Goal: Information Seeking & Learning: Learn about a topic

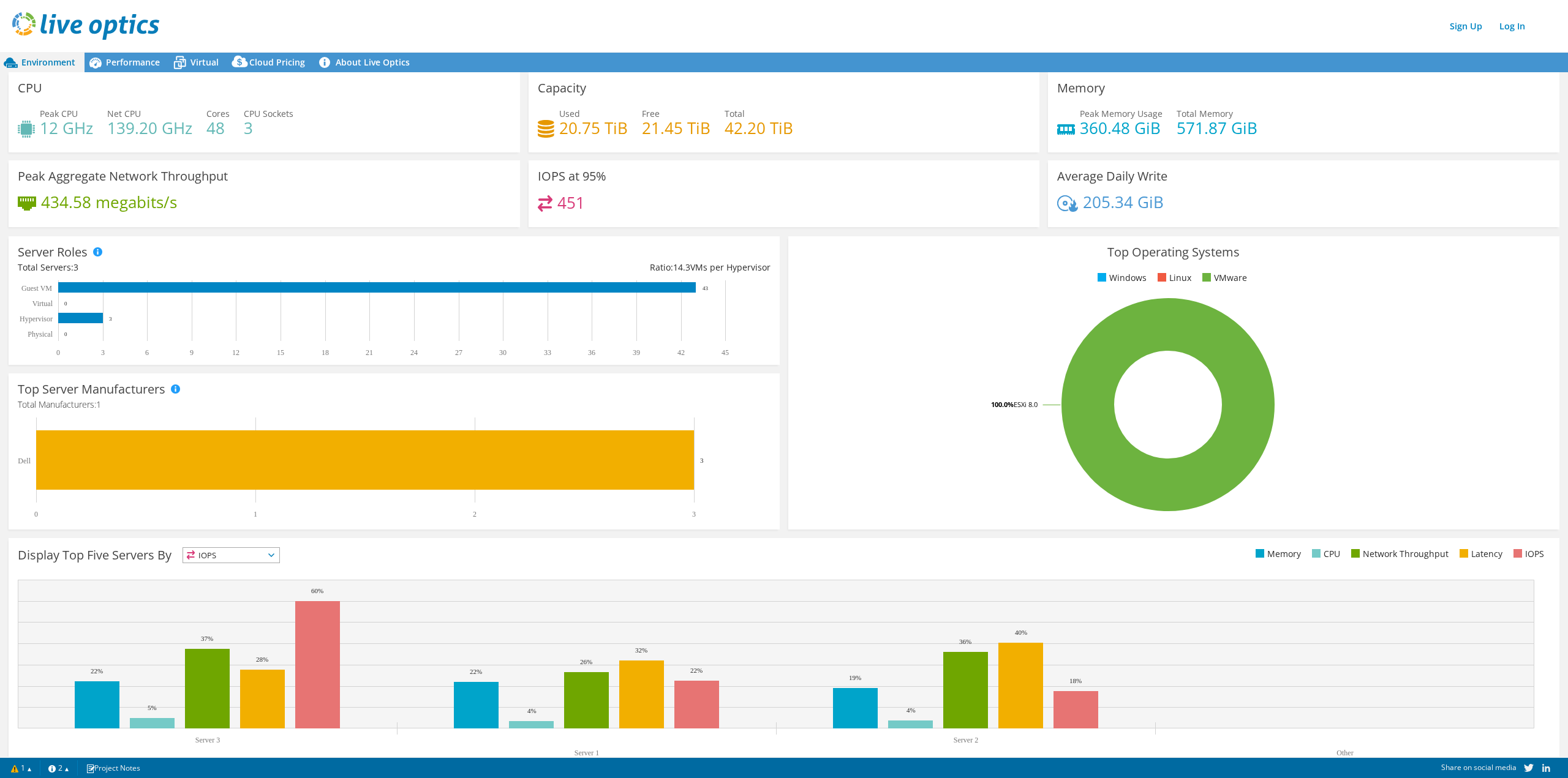
click at [284, 140] on div "Peak CPU 12 GHz Net CPU 139.20 GHz Cores 48 CPU Sockets 3" at bounding box center [264, 127] width 493 height 40
click at [133, 70] on div "Performance" at bounding box center [126, 63] width 84 height 20
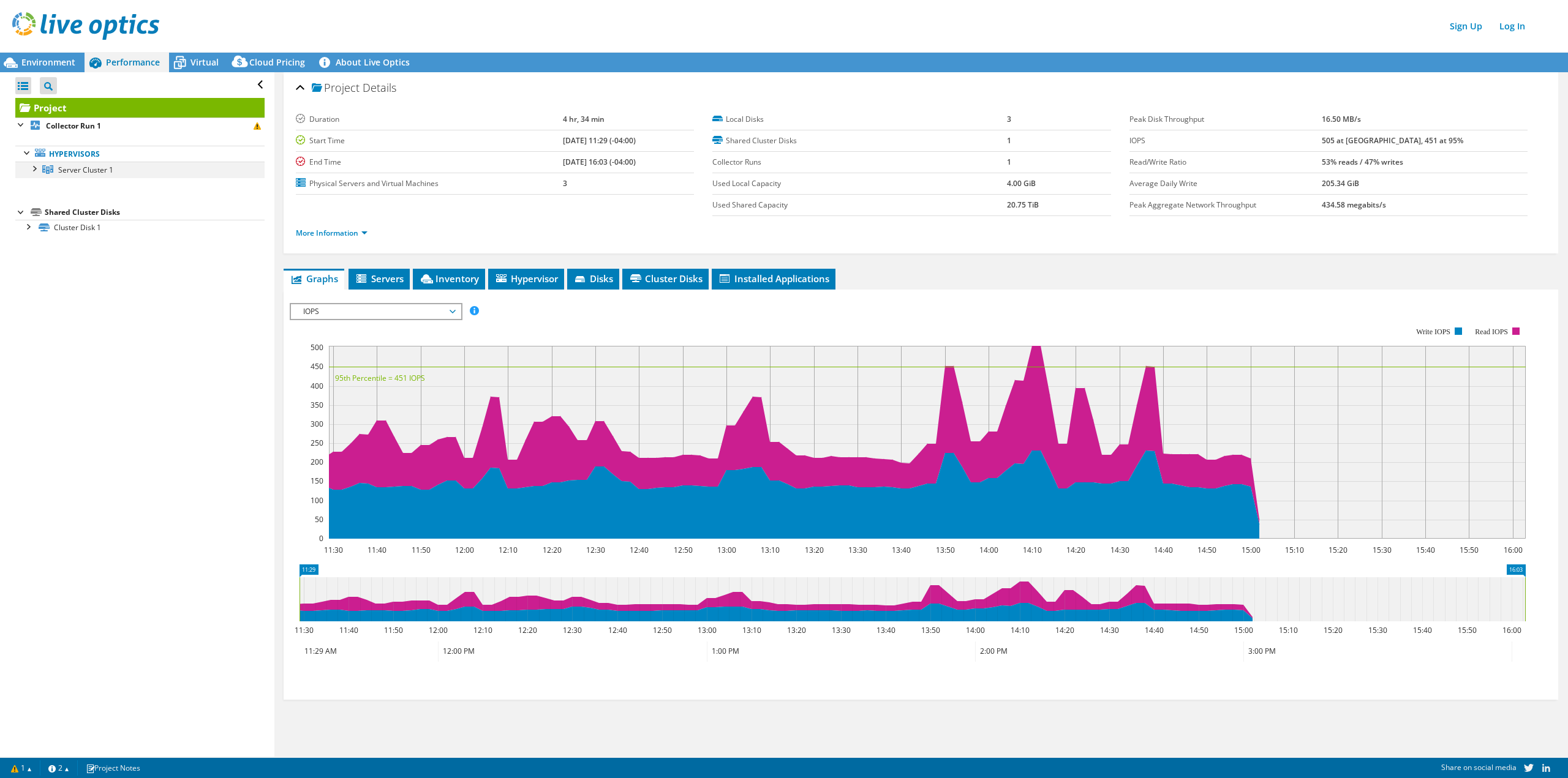
click at [37, 167] on div at bounding box center [34, 168] width 12 height 12
click at [38, 188] on div at bounding box center [40, 184] width 12 height 12
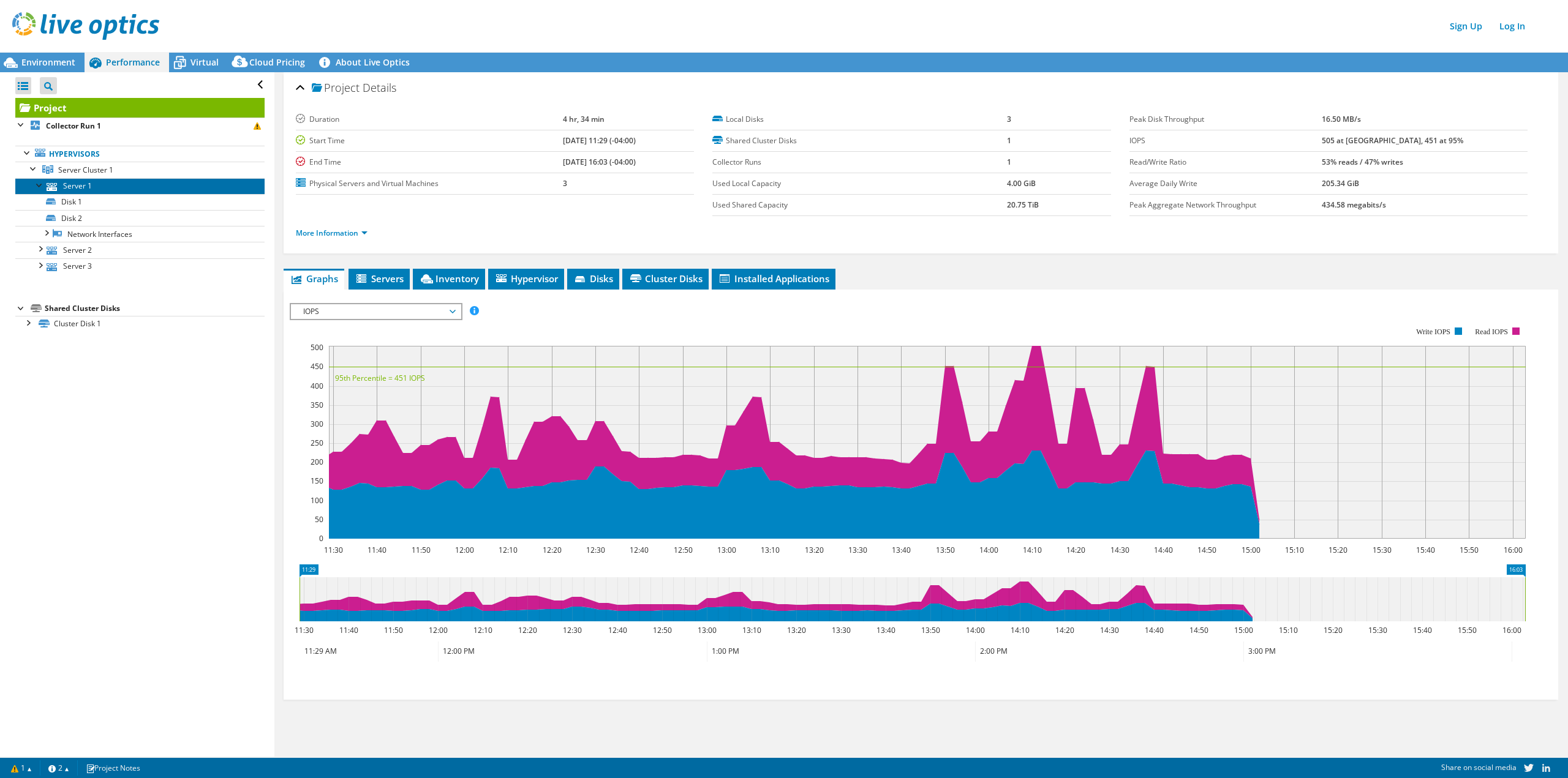
click at [66, 187] on link "Server 1" at bounding box center [140, 186] width 250 height 16
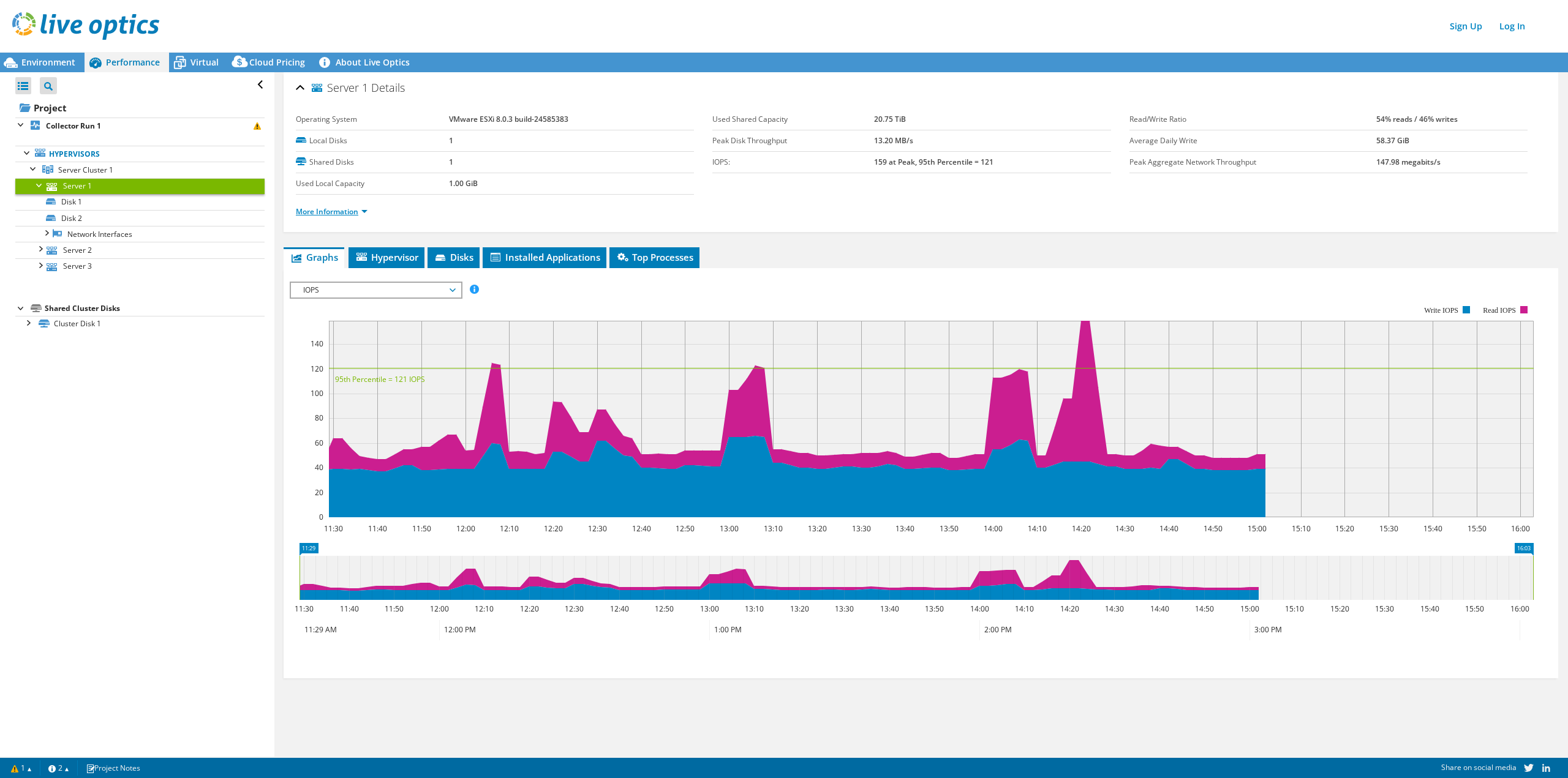
click at [356, 212] on link "More Information" at bounding box center [331, 211] width 71 height 10
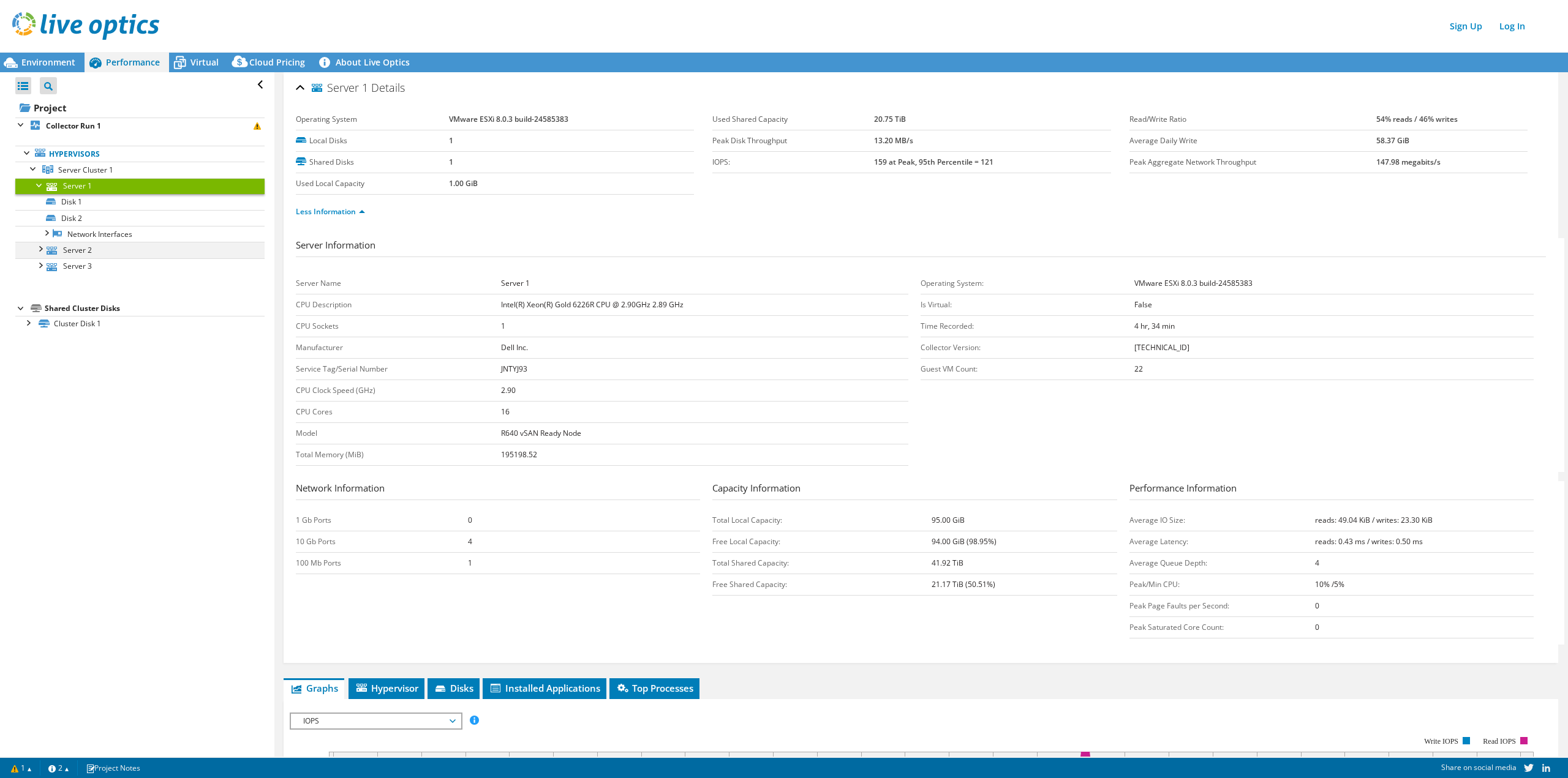
click at [40, 248] on div at bounding box center [40, 248] width 12 height 12
click at [40, 315] on div at bounding box center [40, 312] width 12 height 12
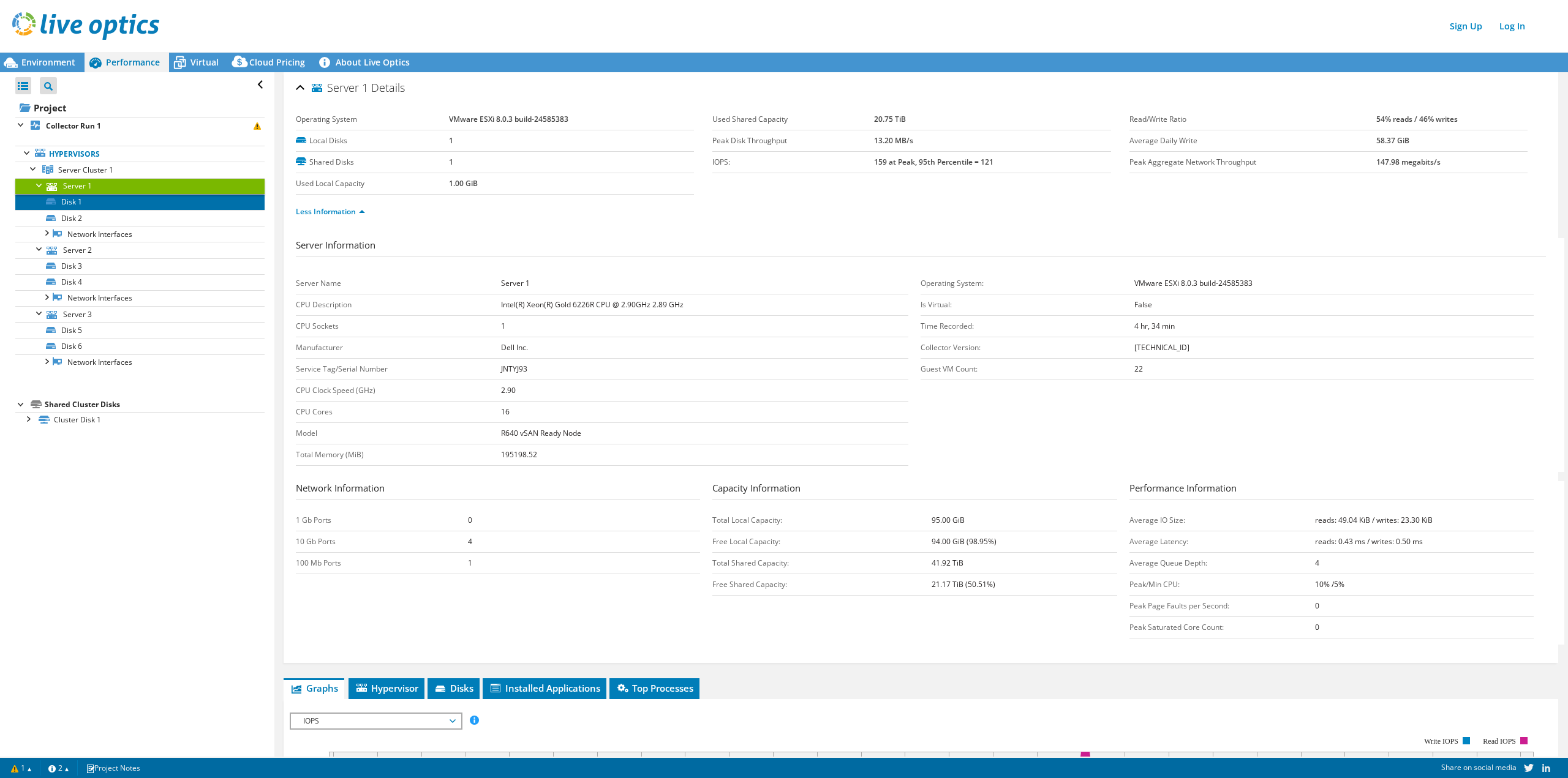
click at [114, 209] on link "Disk 1" at bounding box center [140, 202] width 250 height 16
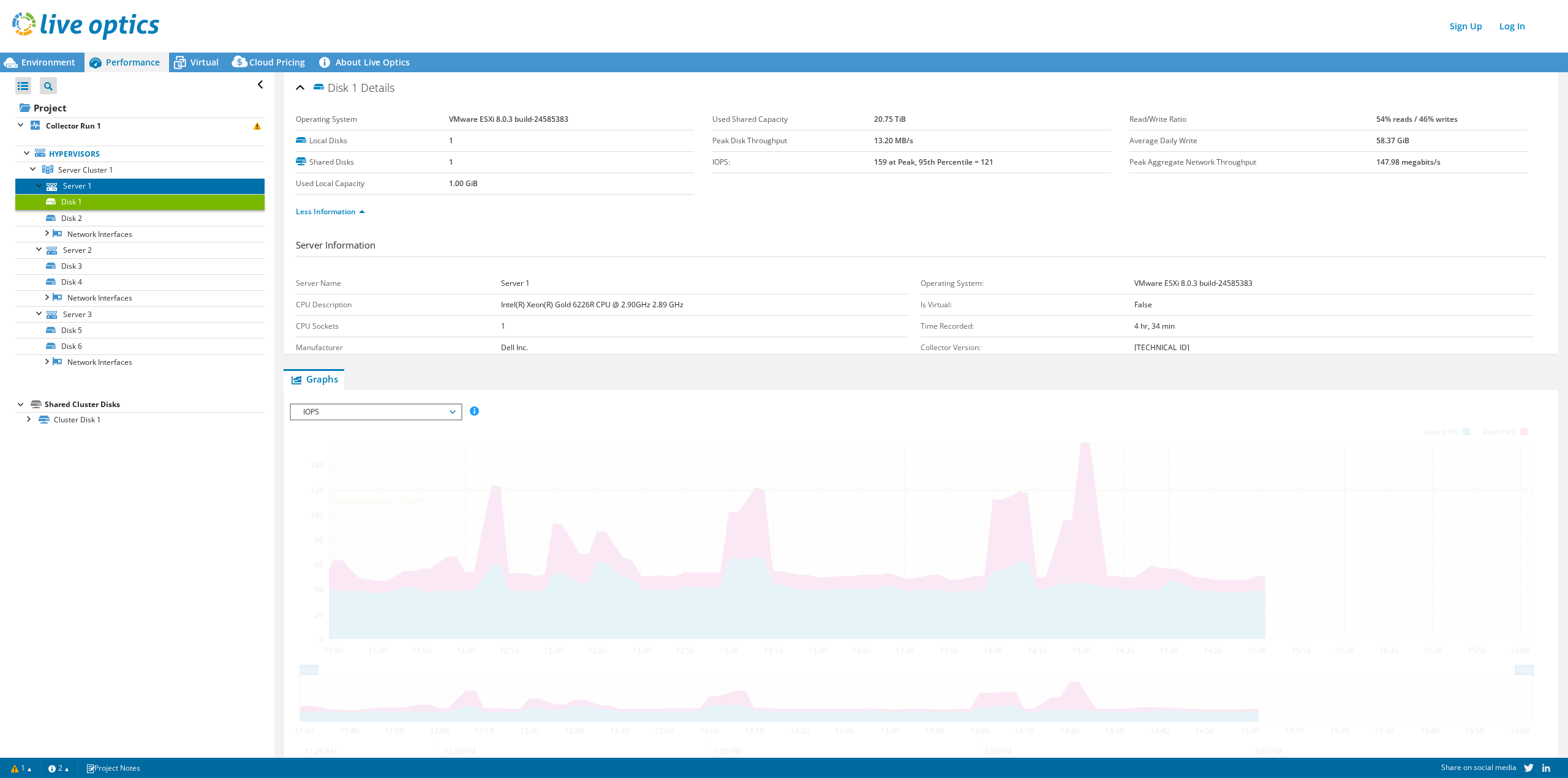
click at [110, 190] on link "Server 1" at bounding box center [140, 186] width 250 height 16
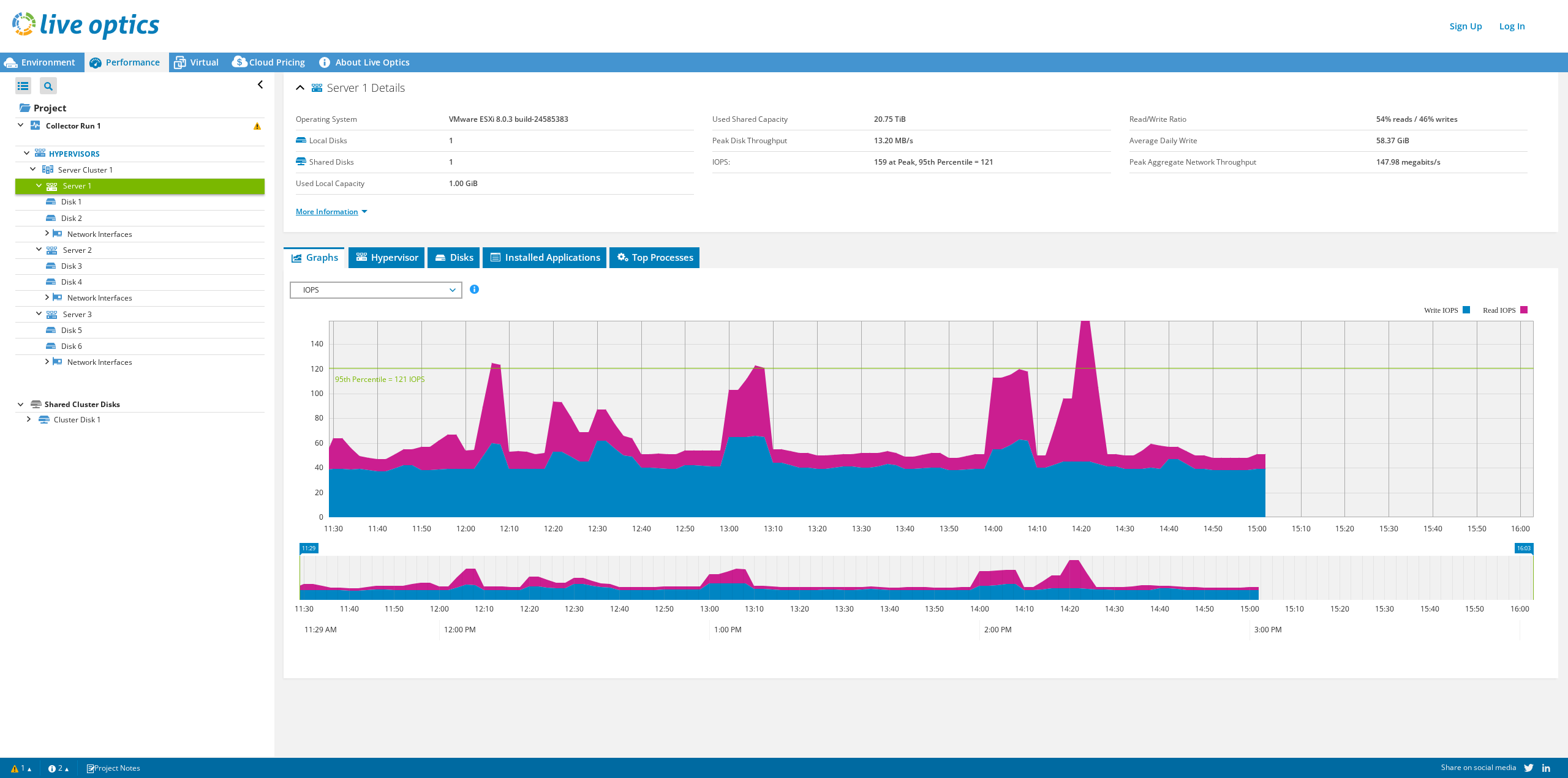
click at [341, 213] on link "More Information" at bounding box center [331, 211] width 71 height 10
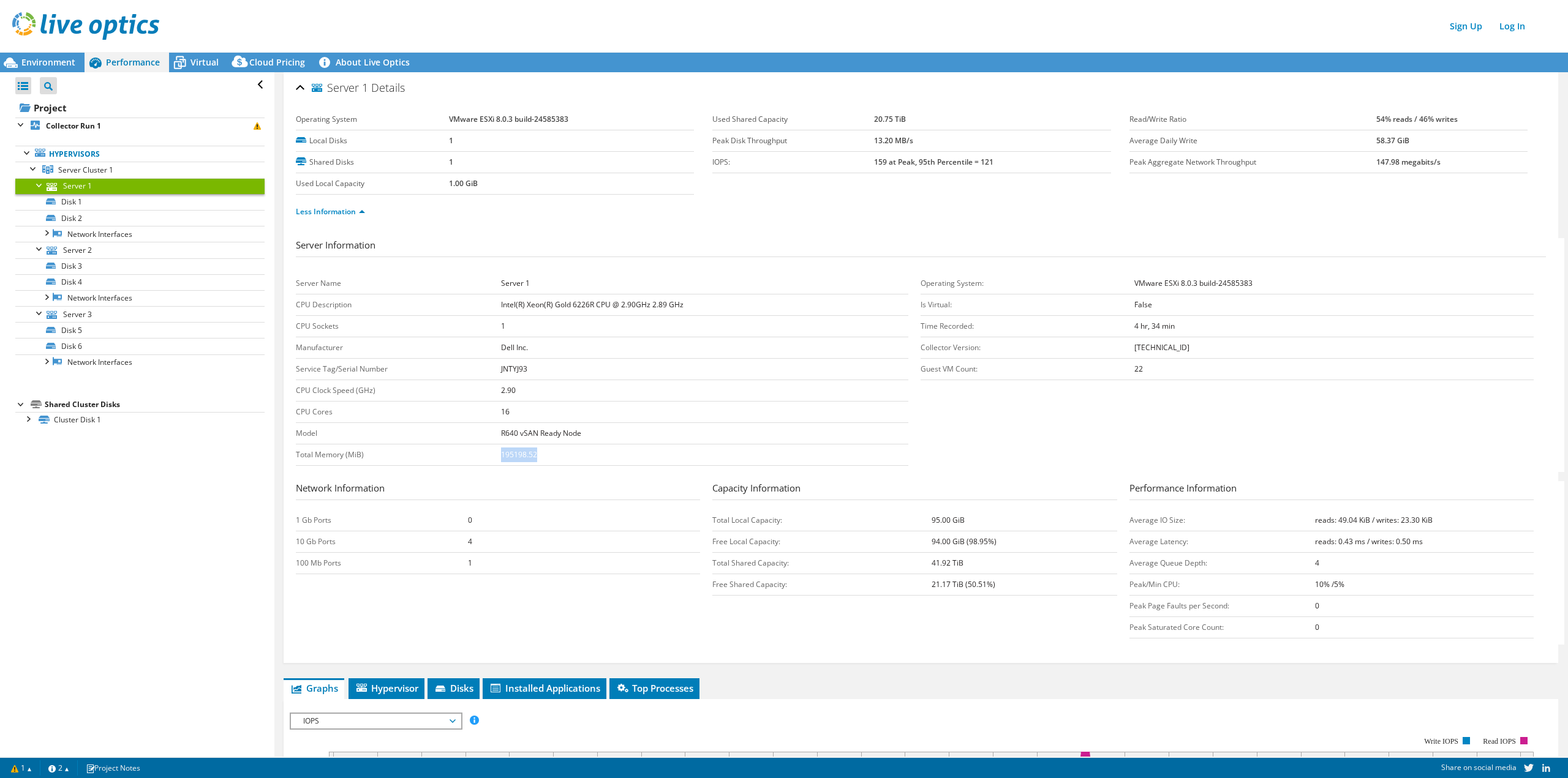
drag, startPoint x: 557, startPoint y: 455, endPoint x: 492, endPoint y: 455, distance: 65.0
click at [492, 455] on tr "Total Memory (MiB) 195198.52" at bounding box center [602, 455] width 612 height 22
copy tr "195198.52"
click at [61, 58] on span "Environment" at bounding box center [49, 62] width 54 height 11
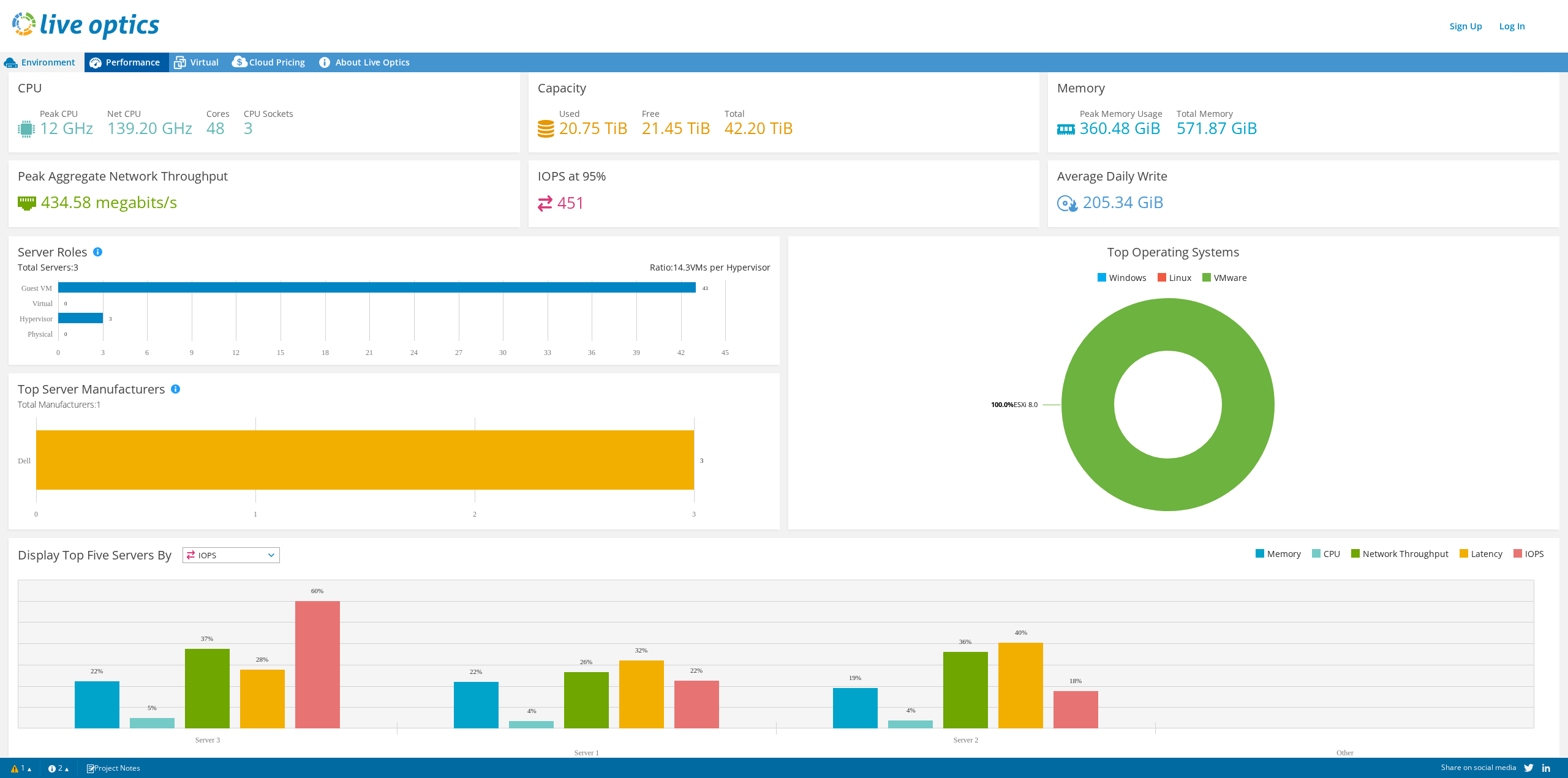
click at [151, 61] on span "Performance" at bounding box center [133, 62] width 54 height 11
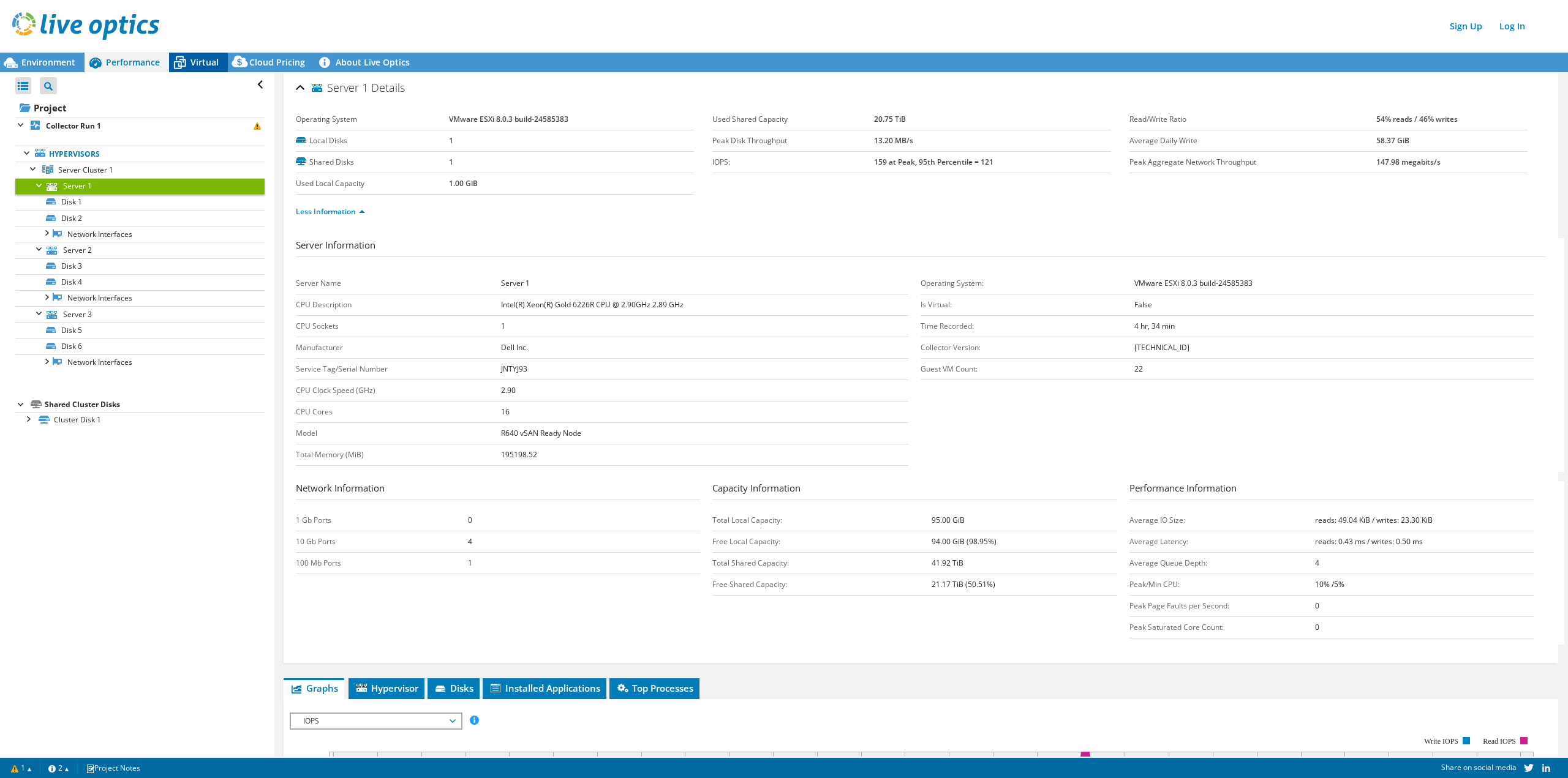
click at [204, 61] on span "Virtual" at bounding box center [204, 62] width 28 height 11
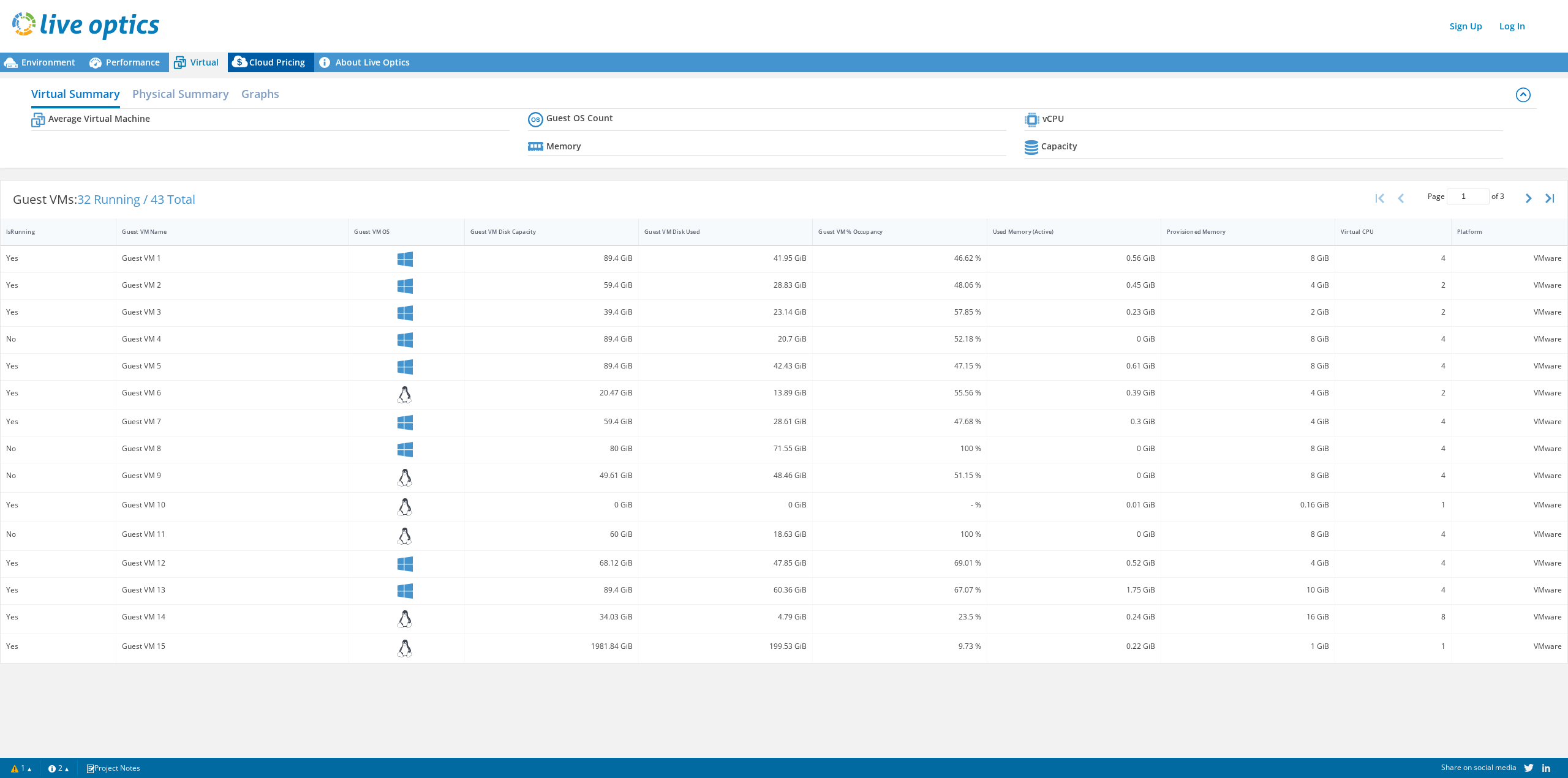
click at [279, 61] on span "Cloud Pricing" at bounding box center [277, 62] width 56 height 11
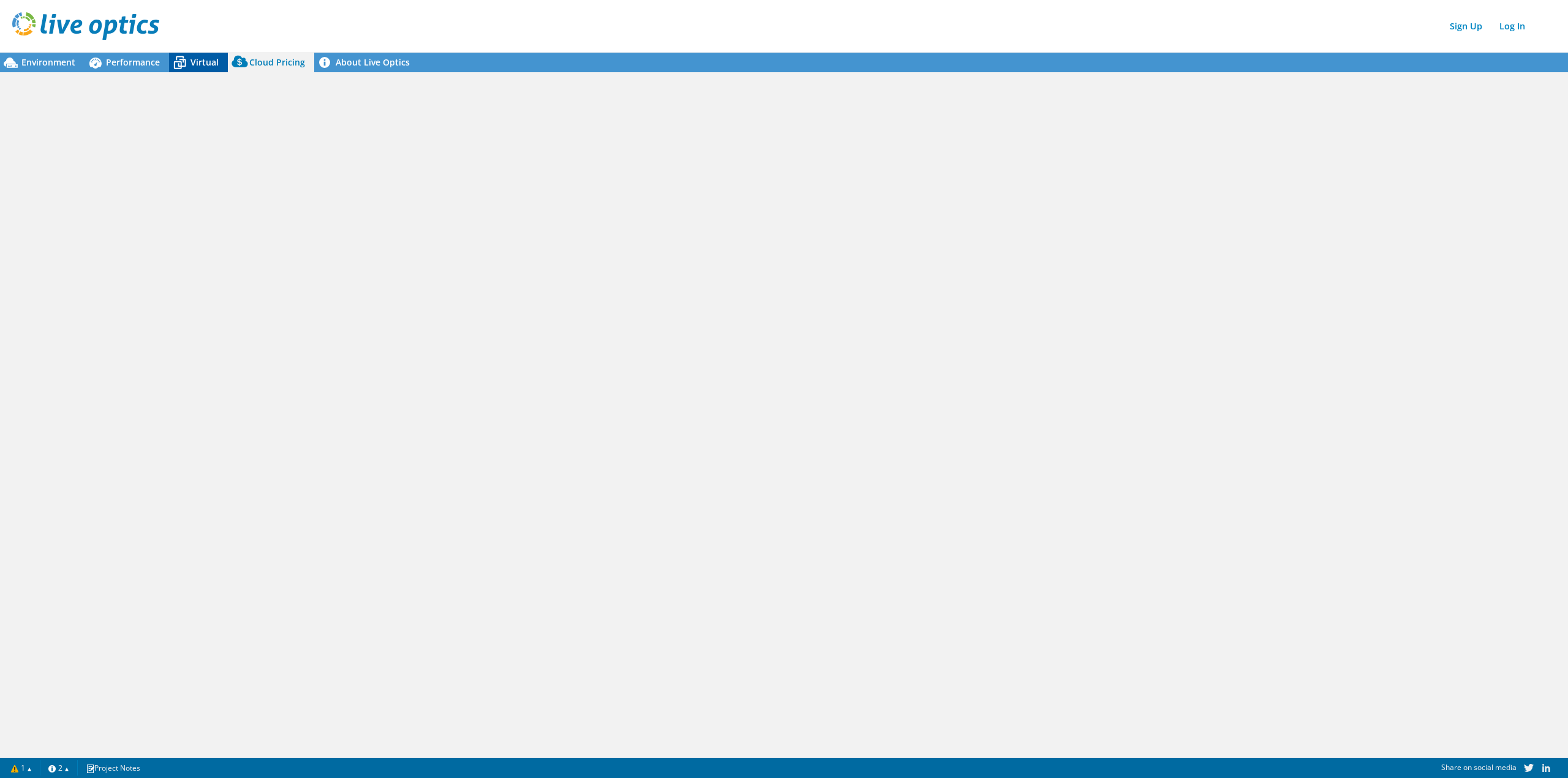
click at [179, 61] on icon at bounding box center [180, 63] width 12 height 10
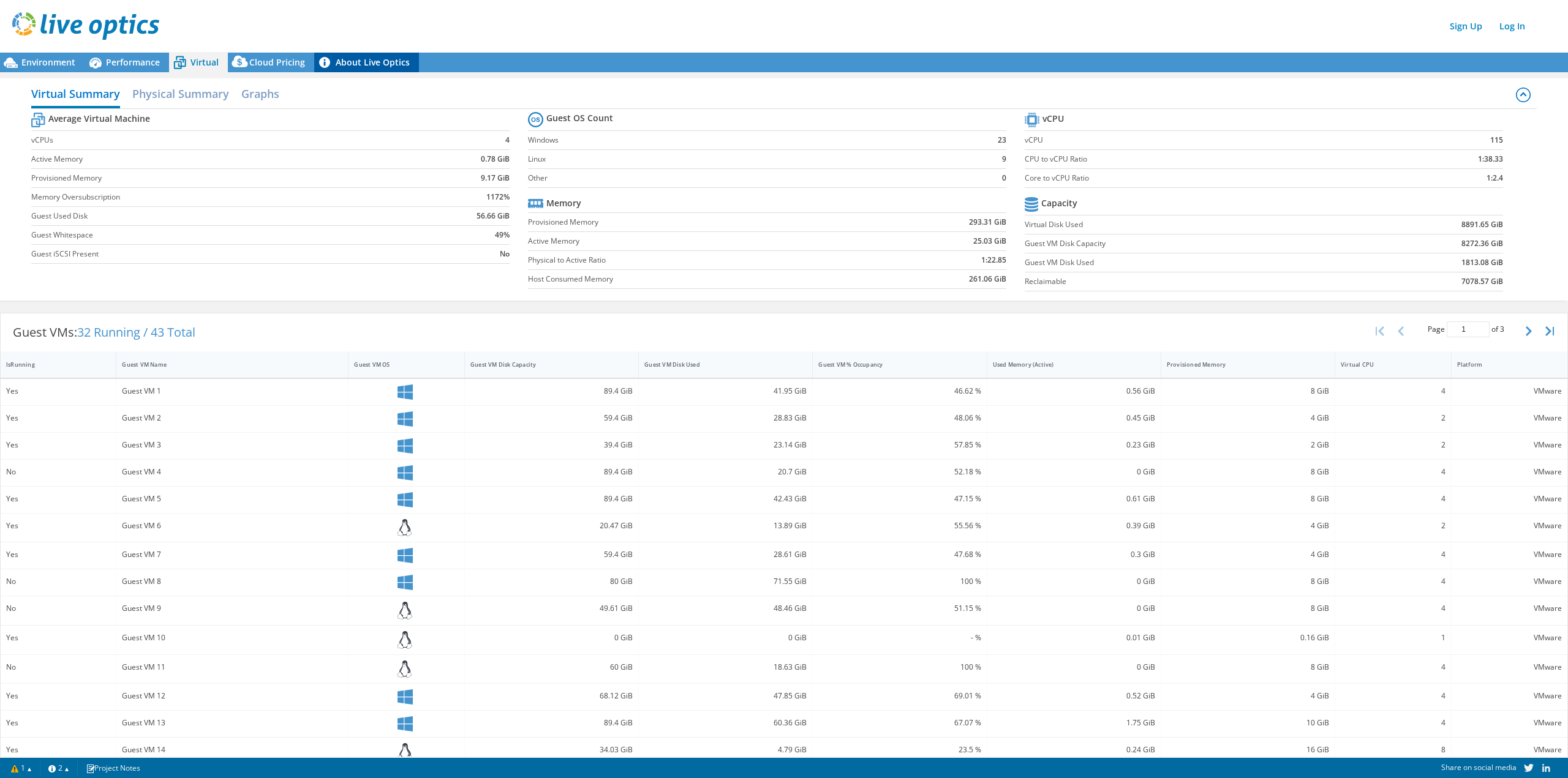
click at [350, 61] on link "About Live Optics" at bounding box center [366, 63] width 104 height 20
click at [50, 62] on span "Environment" at bounding box center [49, 62] width 54 height 11
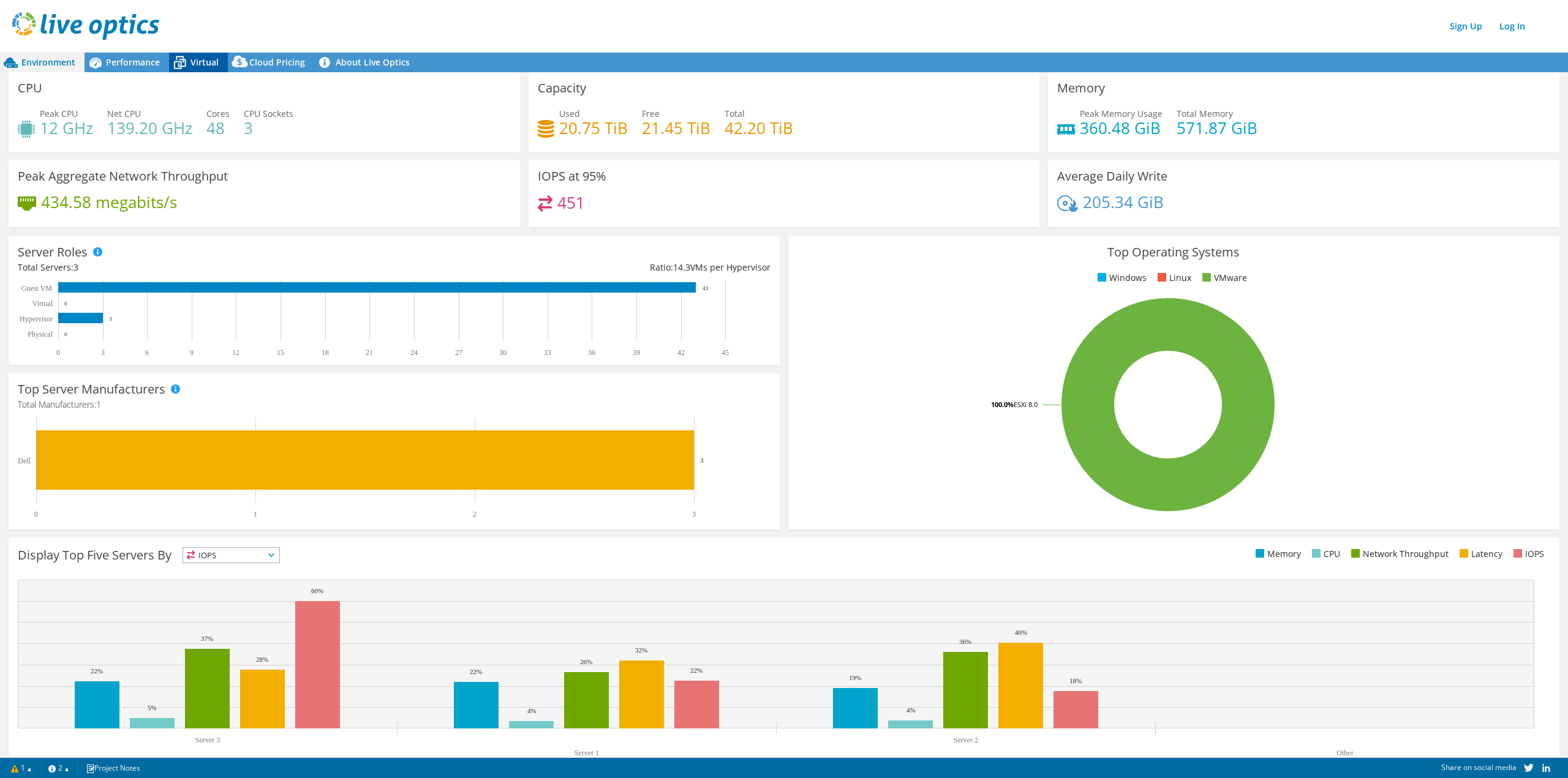
click at [210, 63] on span "Virtual" at bounding box center [204, 62] width 28 height 11
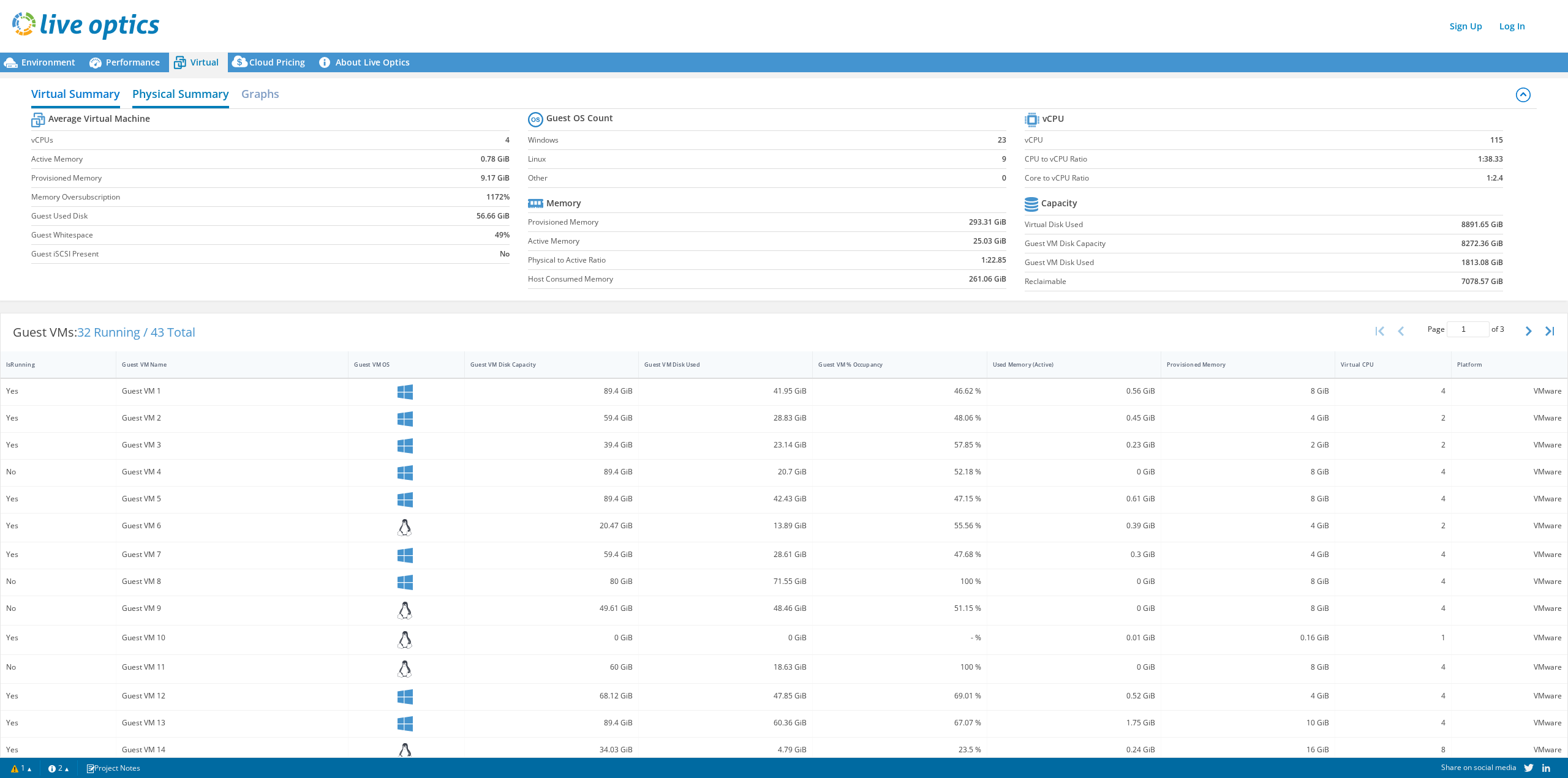
click at [169, 96] on h2 "Physical Summary" at bounding box center [180, 95] width 97 height 27
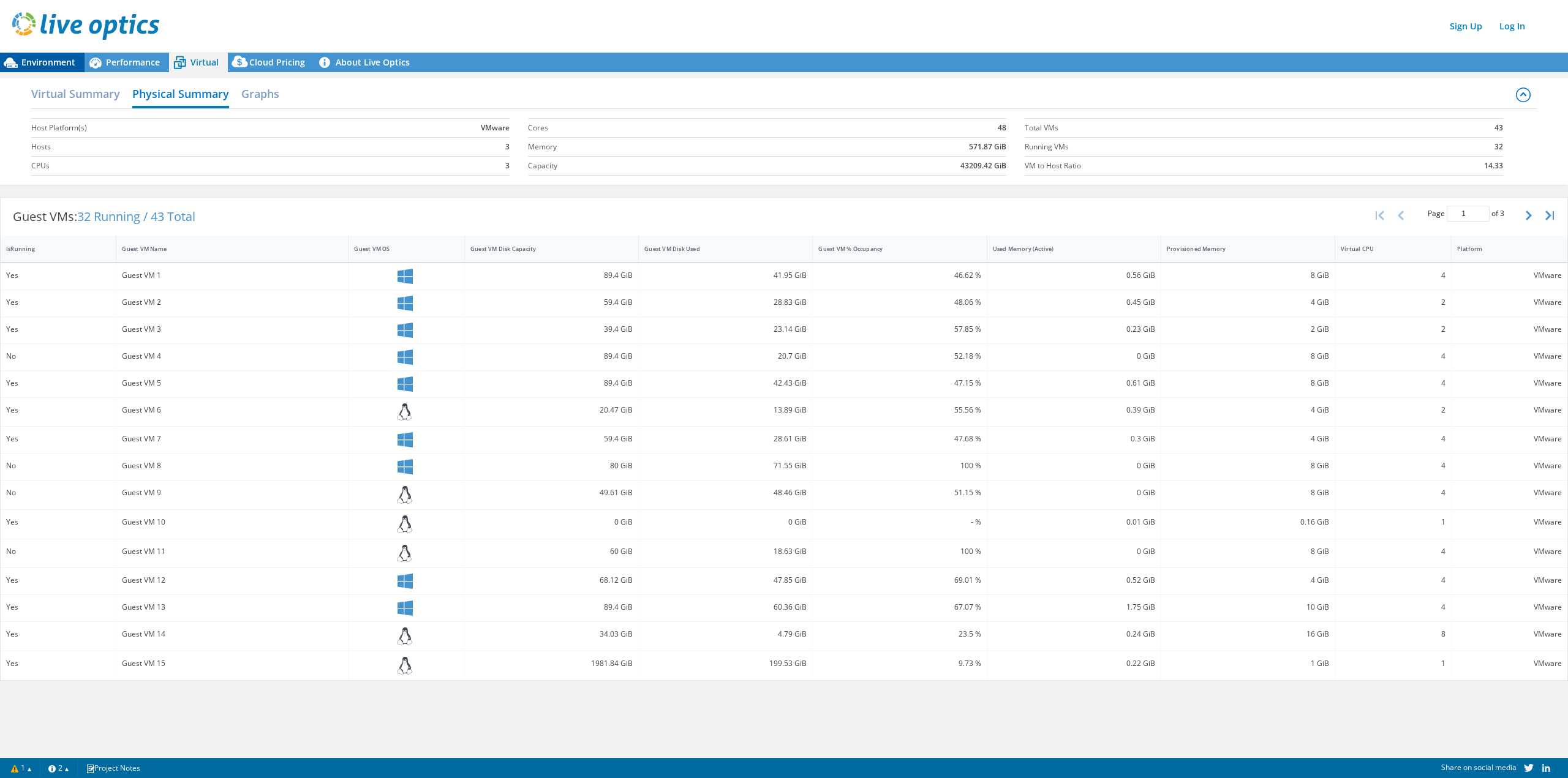
click at [57, 63] on span "Environment" at bounding box center [49, 62] width 54 height 11
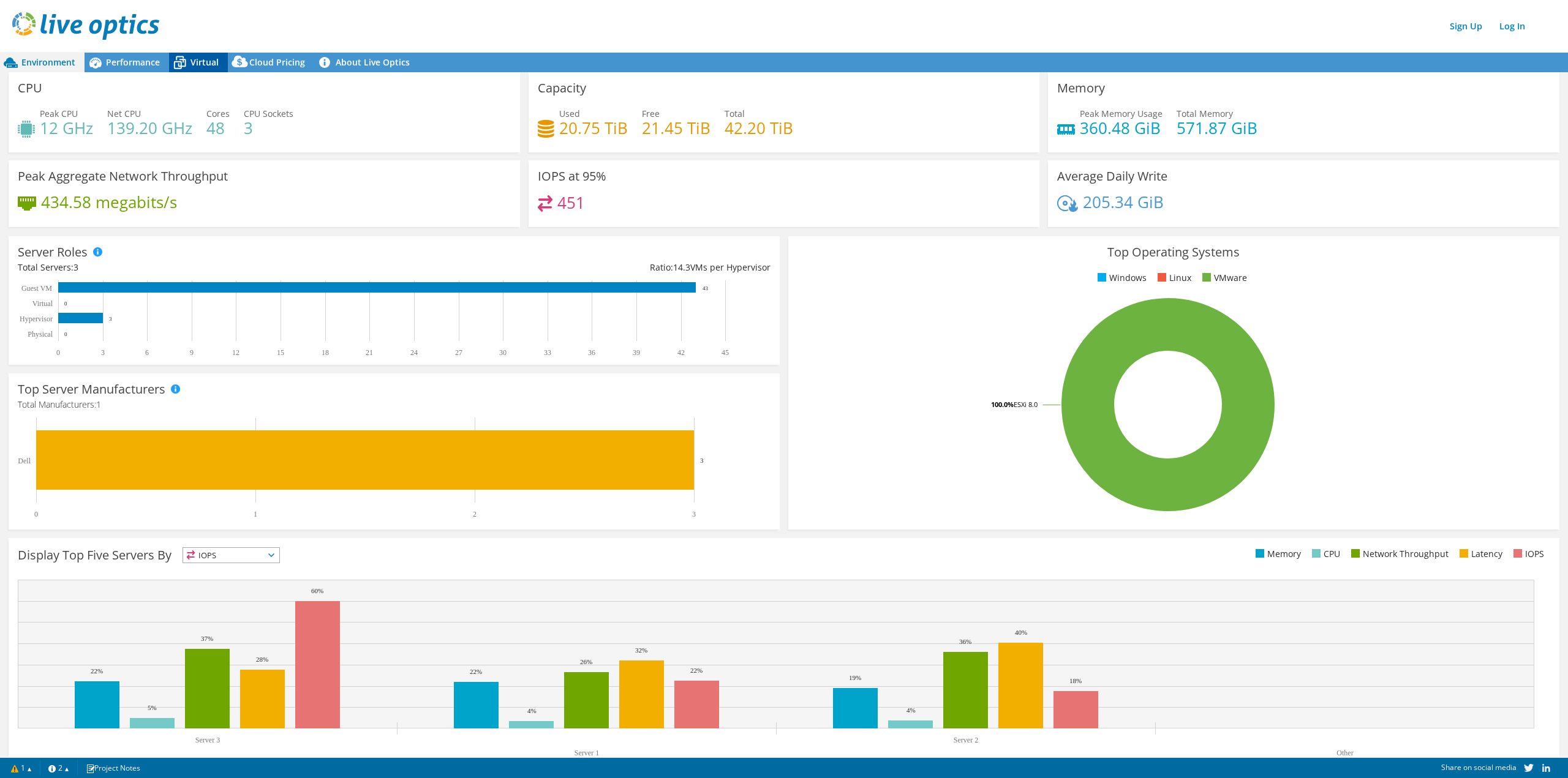
click at [196, 65] on span "Virtual" at bounding box center [204, 62] width 28 height 11
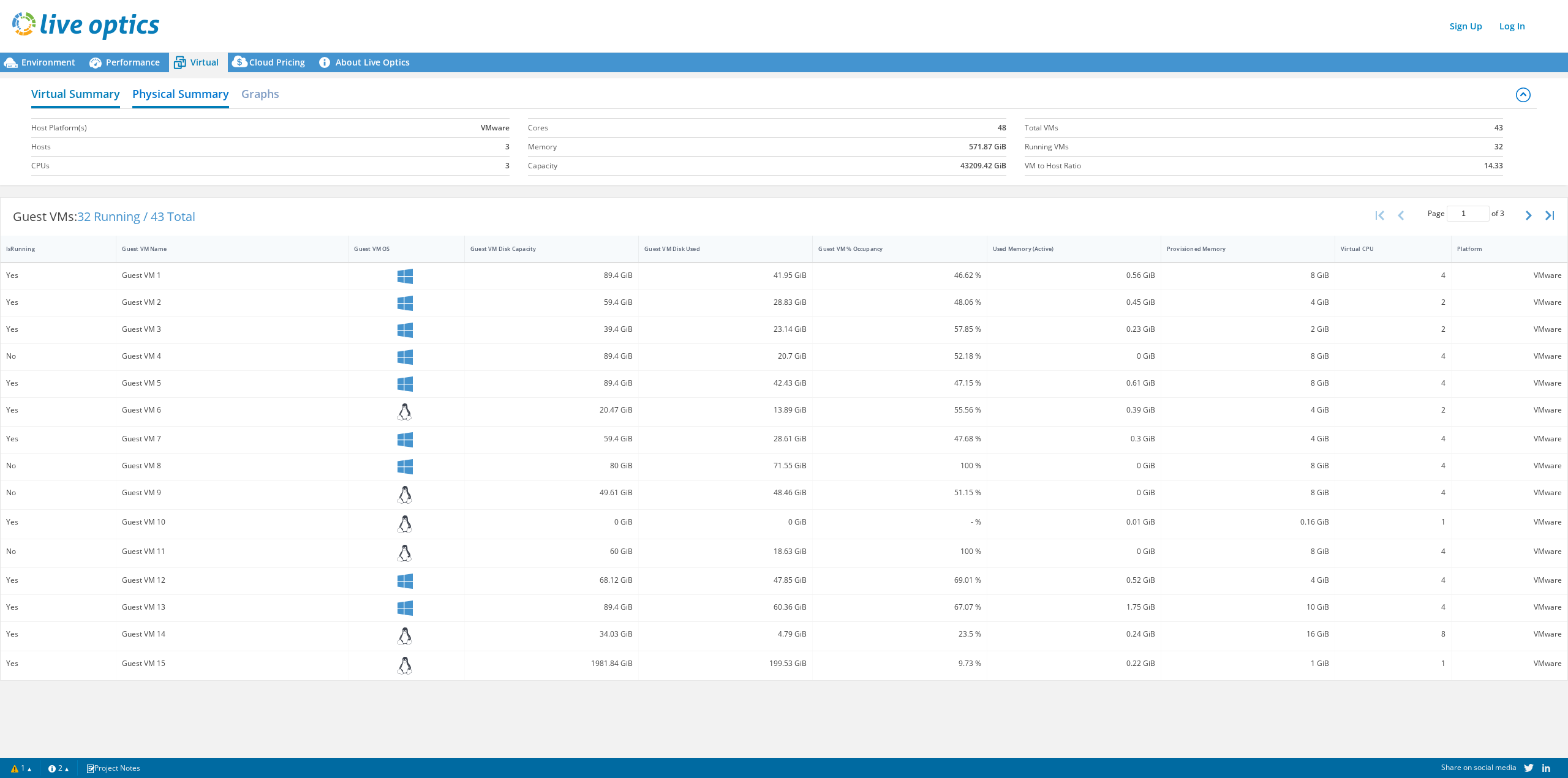
click at [71, 102] on h2 "Virtual Summary" at bounding box center [76, 95] width 89 height 27
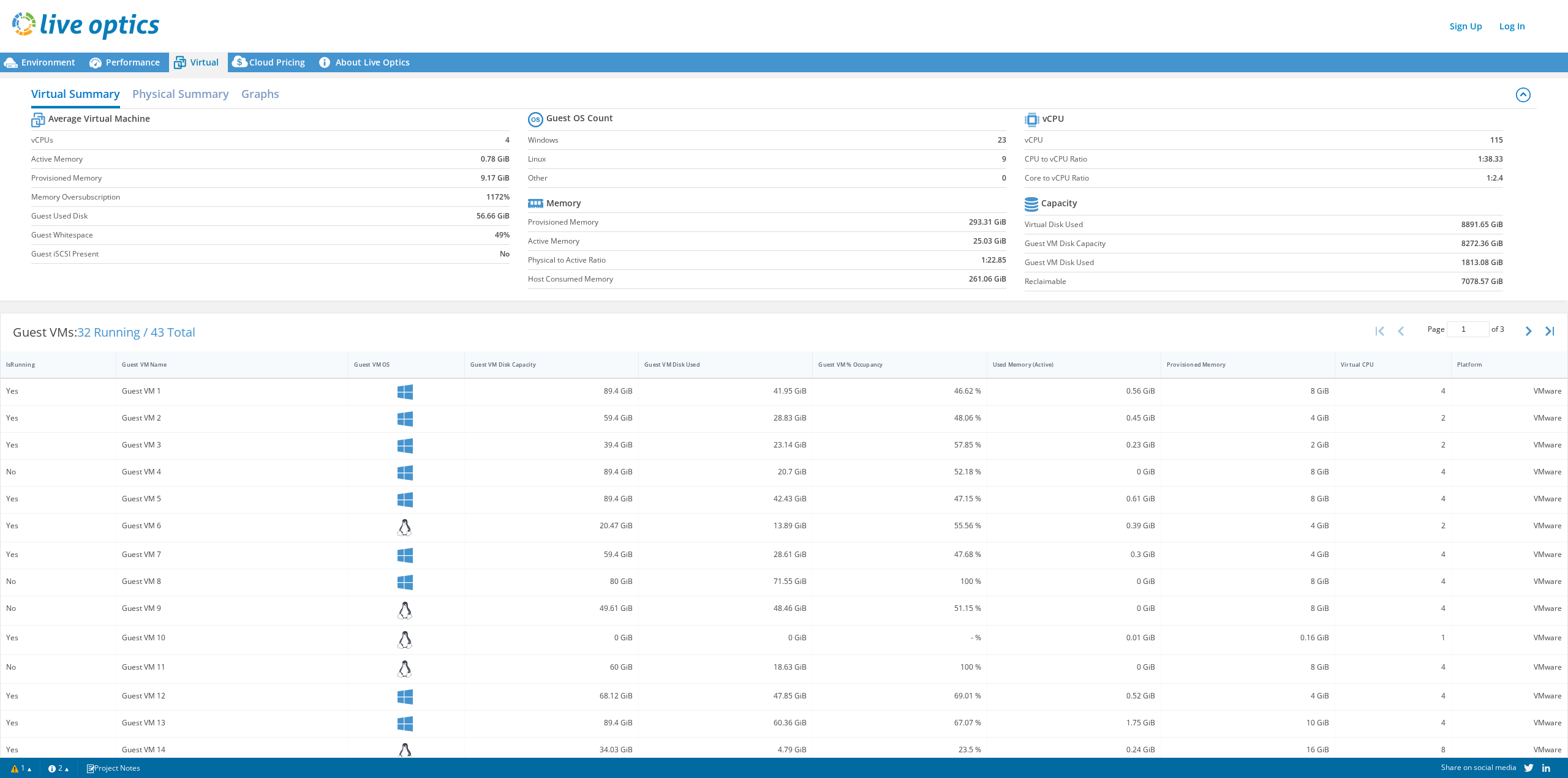
drag, startPoint x: 458, startPoint y: 768, endPoint x: 355, endPoint y: 462, distance: 322.9
click at [417, 756] on div "This project has been archived. No changes can be made, and graphs and summary …" at bounding box center [784, 402] width 1568 height 752
click at [198, 111] on tr "Average Virtual Machine" at bounding box center [270, 120] width 478 height 22
click at [43, 61] on span "Environment" at bounding box center [49, 62] width 54 height 11
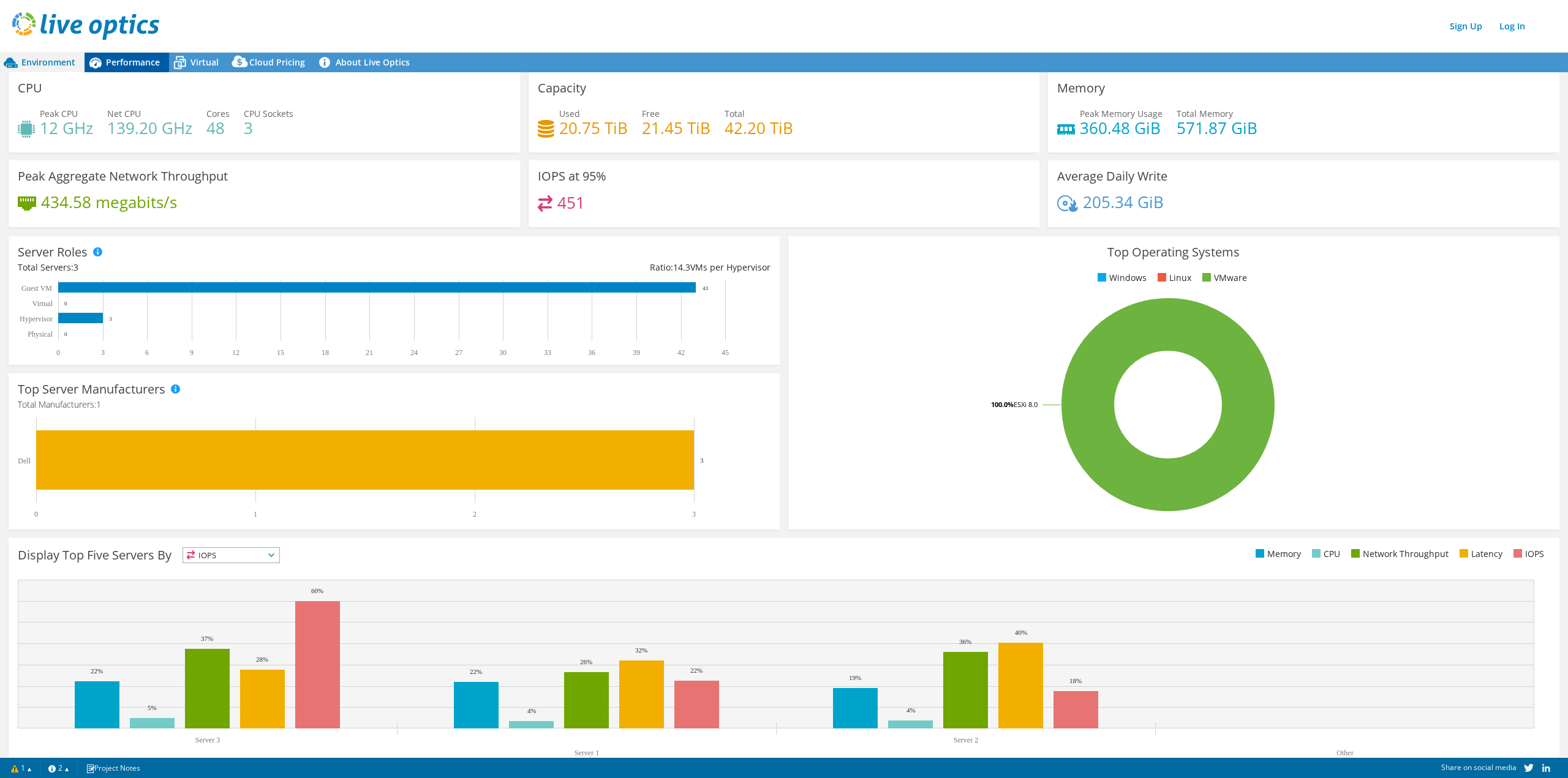
click at [130, 58] on span "Performance" at bounding box center [133, 62] width 54 height 11
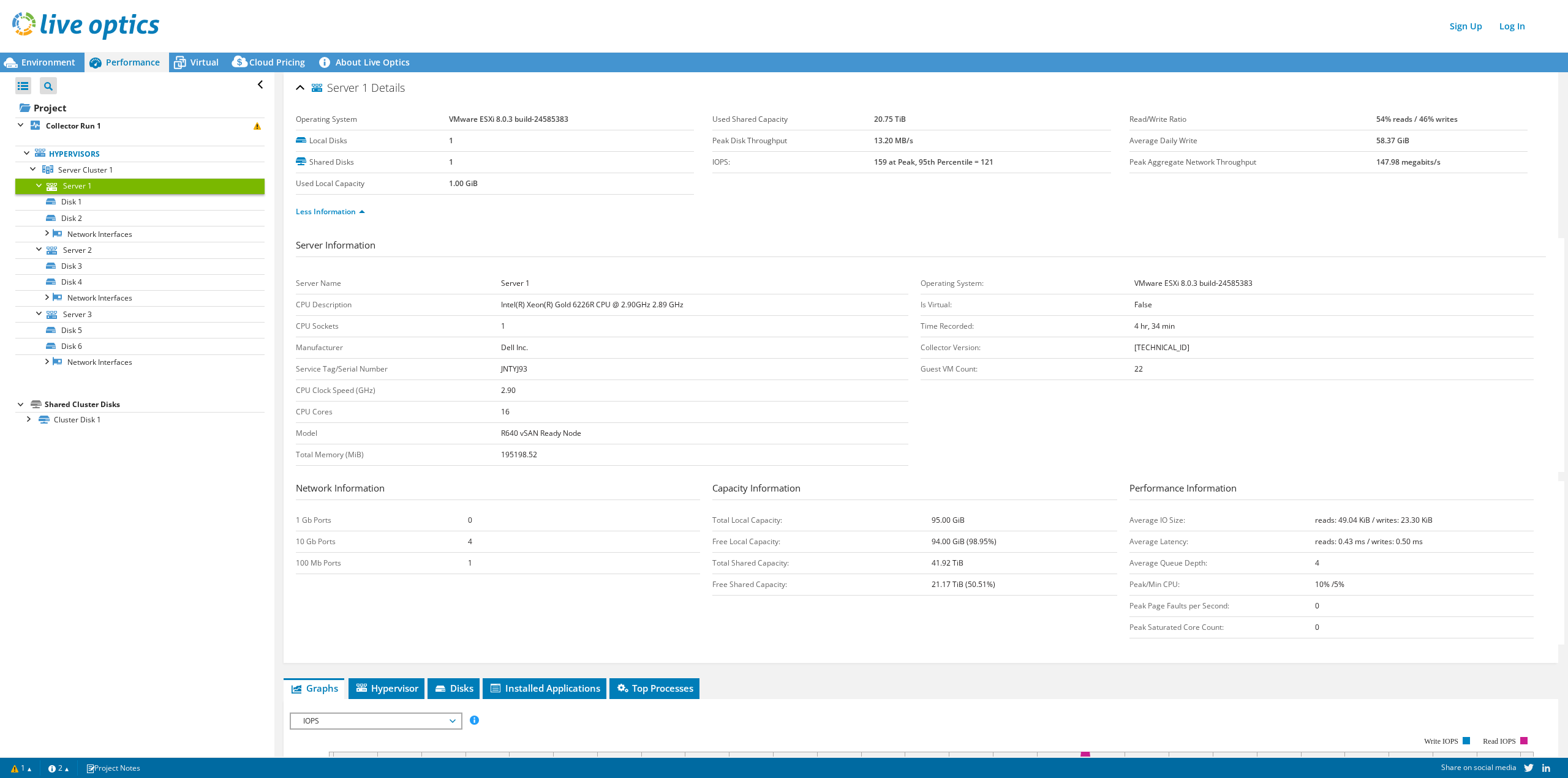
click at [312, 217] on li "Less Information" at bounding box center [334, 211] width 77 height 13
click at [324, 211] on link "Less Information" at bounding box center [330, 211] width 70 height 10
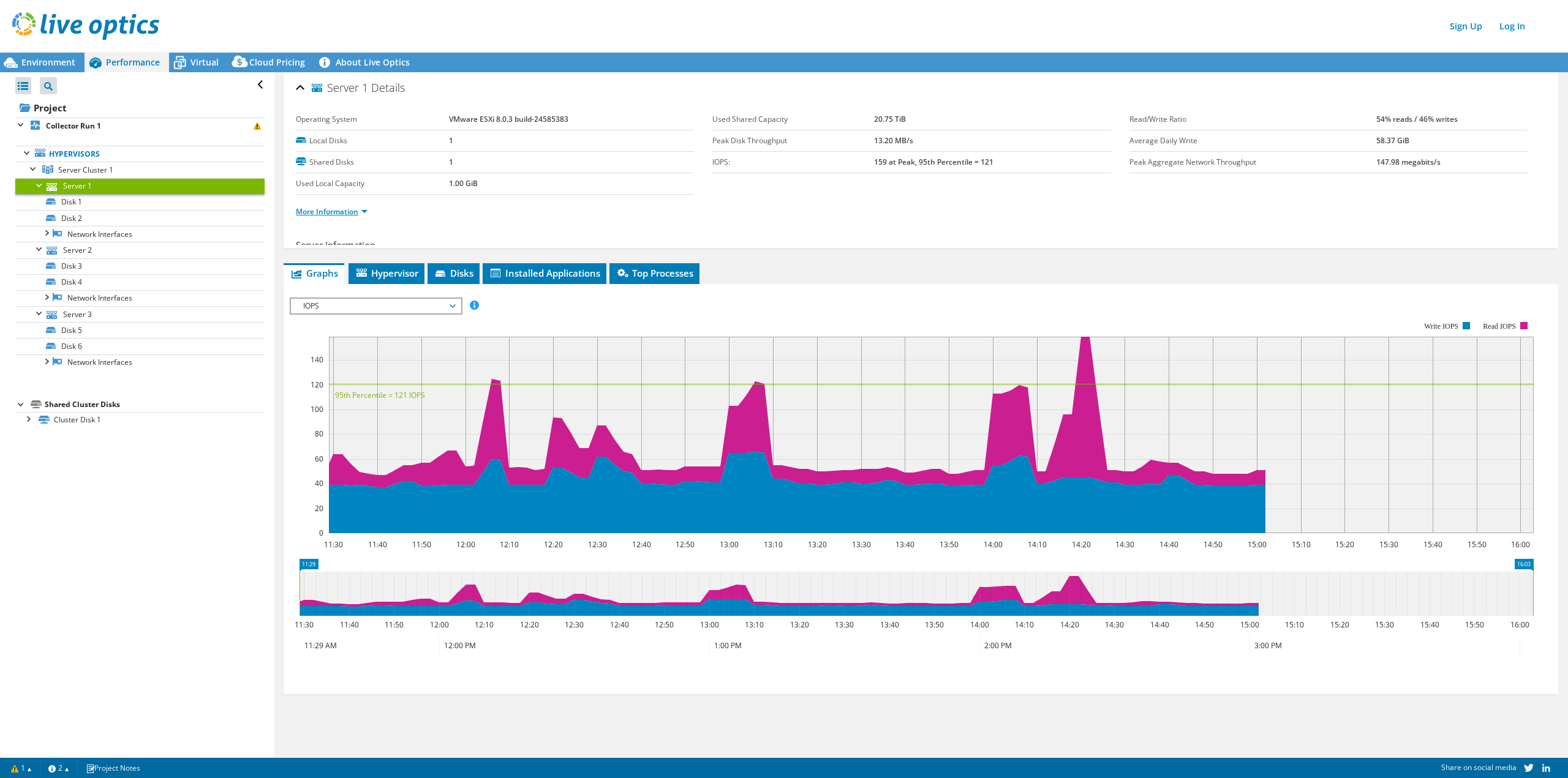
click at [326, 211] on link "More Information" at bounding box center [331, 211] width 71 height 10
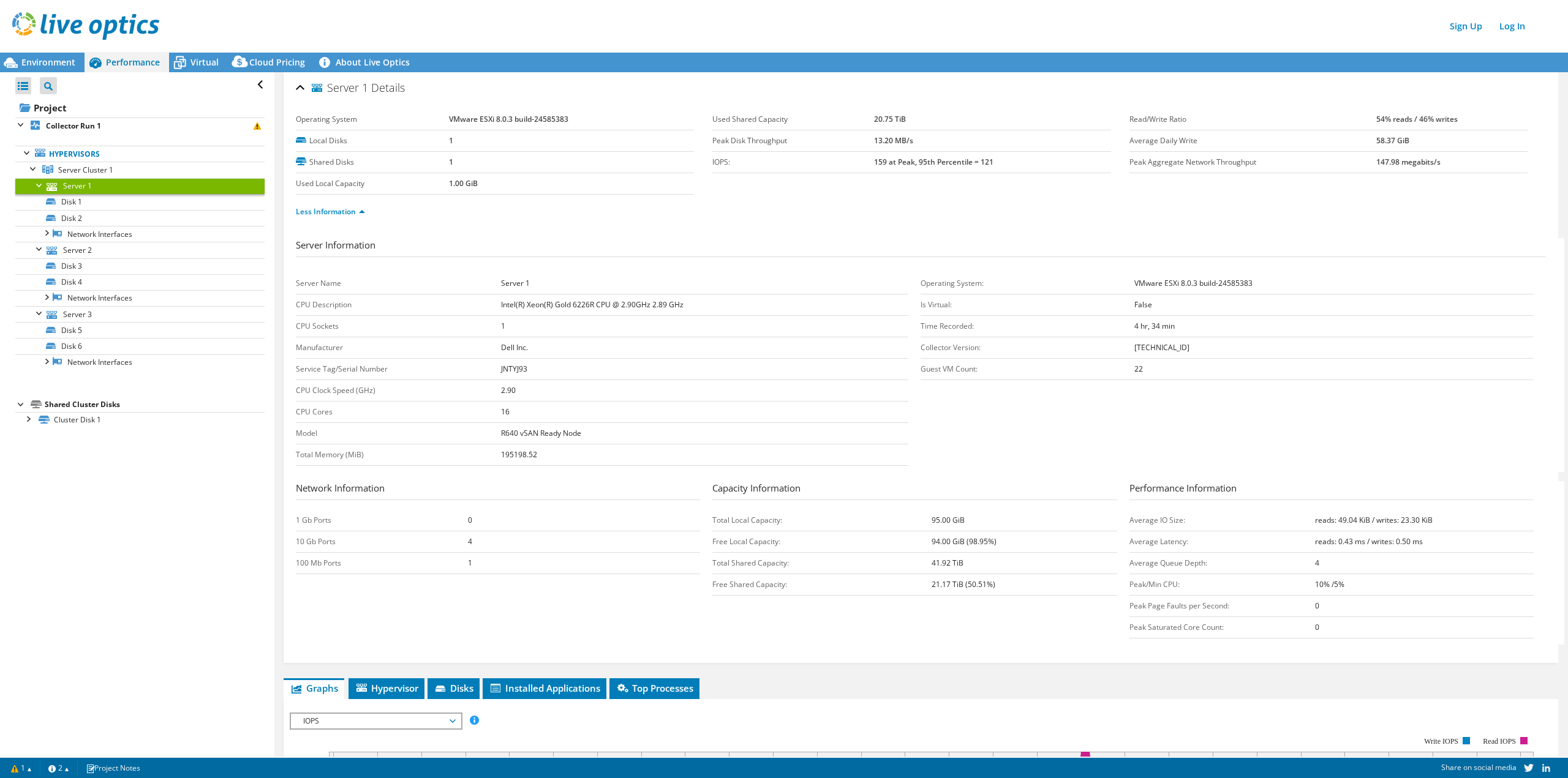
click at [584, 305] on b "Intel(R) Xeon(R) Gold 6226R CPU @ 2.90GHz 2.89 GHz" at bounding box center [592, 304] width 183 height 10
copy b "6226R"
